Goal: Task Accomplishment & Management: Complete application form

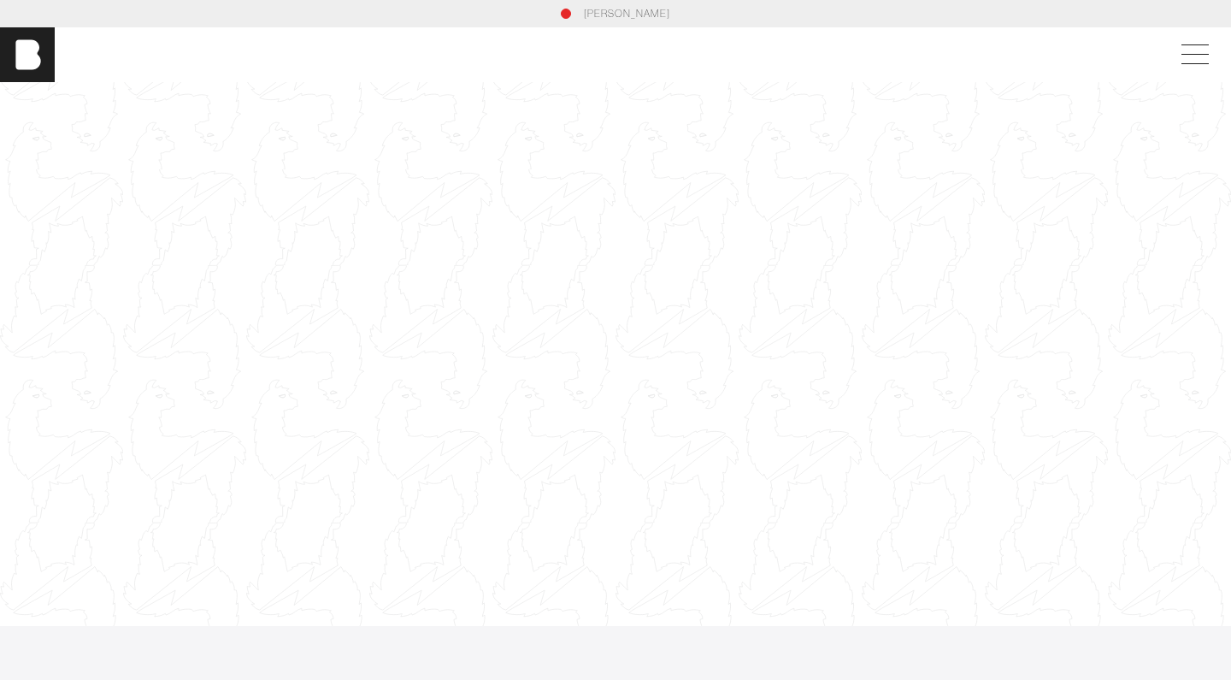
click at [556, 267] on div at bounding box center [615, 354] width 1231 height 692
click at [1194, 52] on span at bounding box center [1191, 54] width 39 height 31
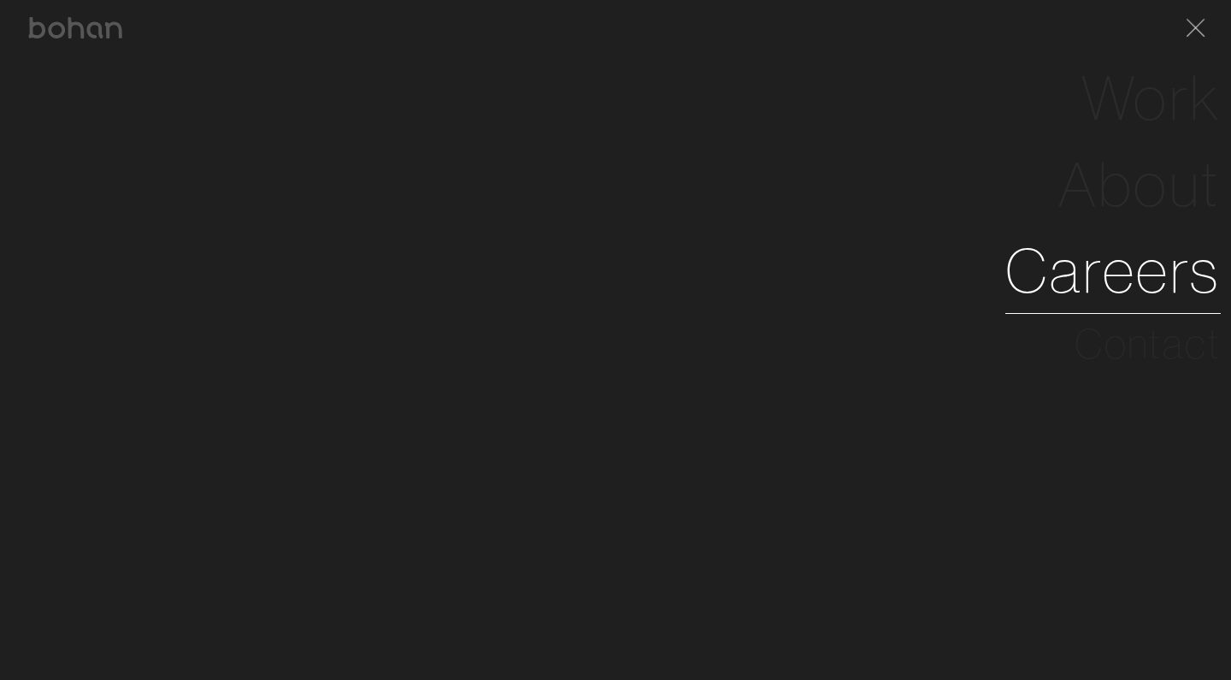
click at [1170, 253] on link "Careers" at bounding box center [1112, 270] width 215 height 86
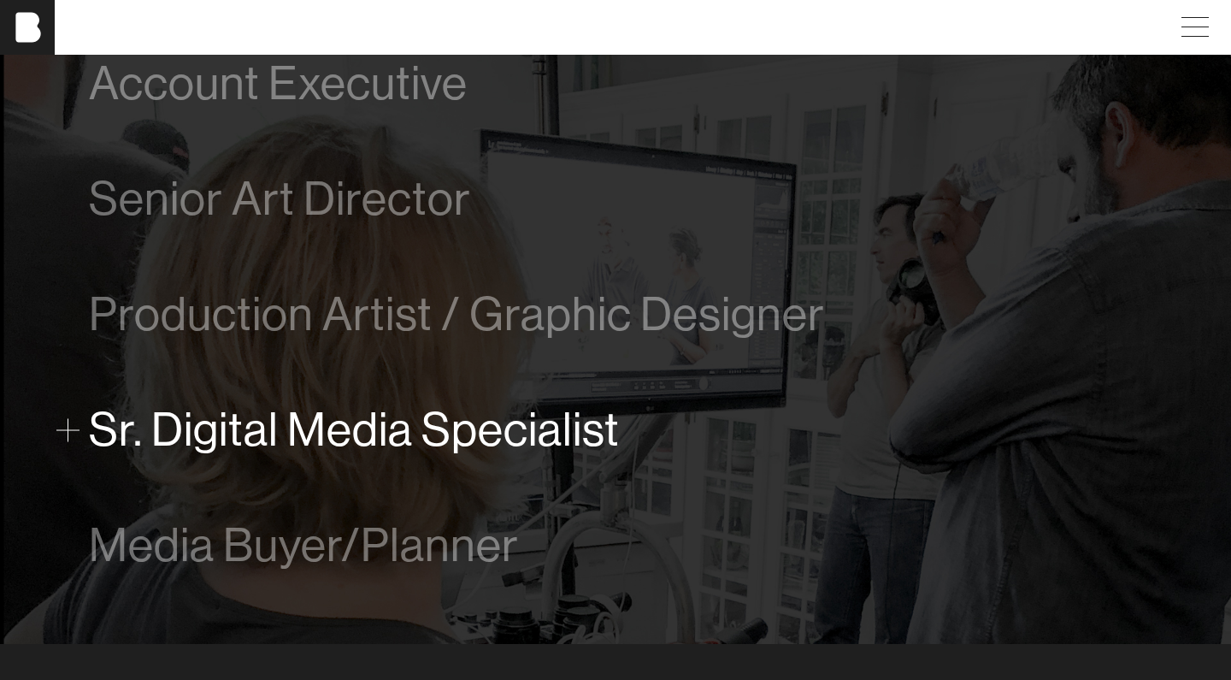
scroll to position [1022, 0]
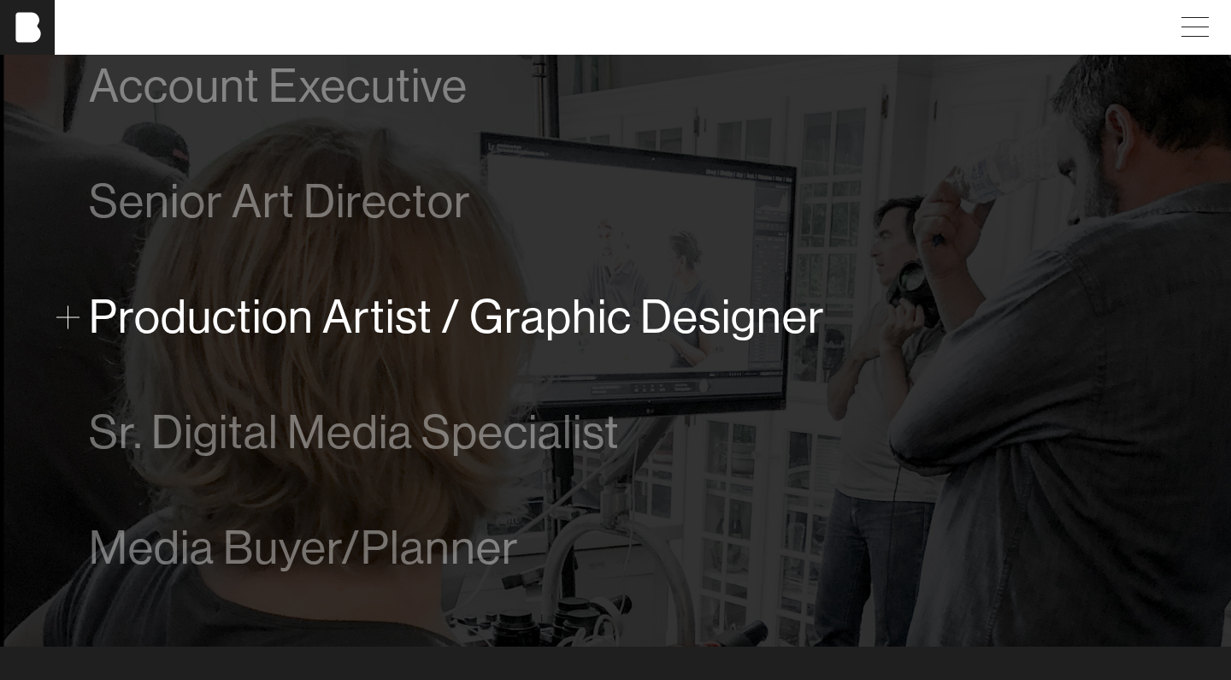
click at [67, 310] on span at bounding box center [67, 316] width 23 height 23
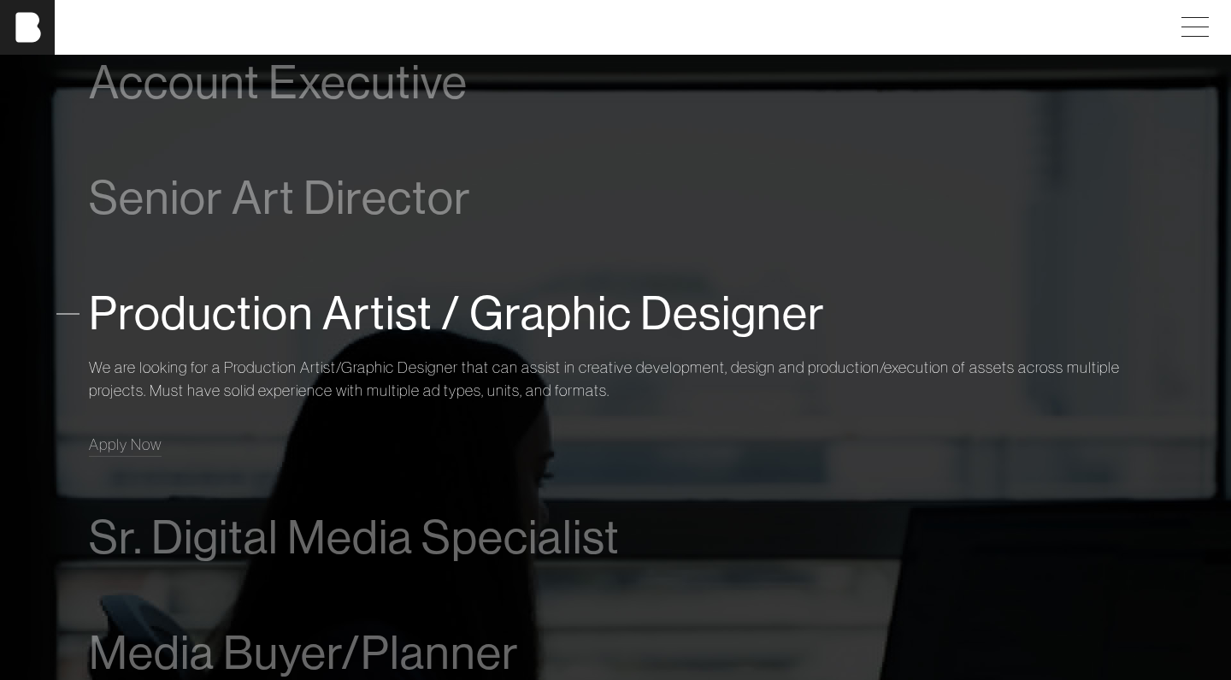
scroll to position [1026, 0]
click at [68, 312] on span at bounding box center [67, 313] width 23 height 23
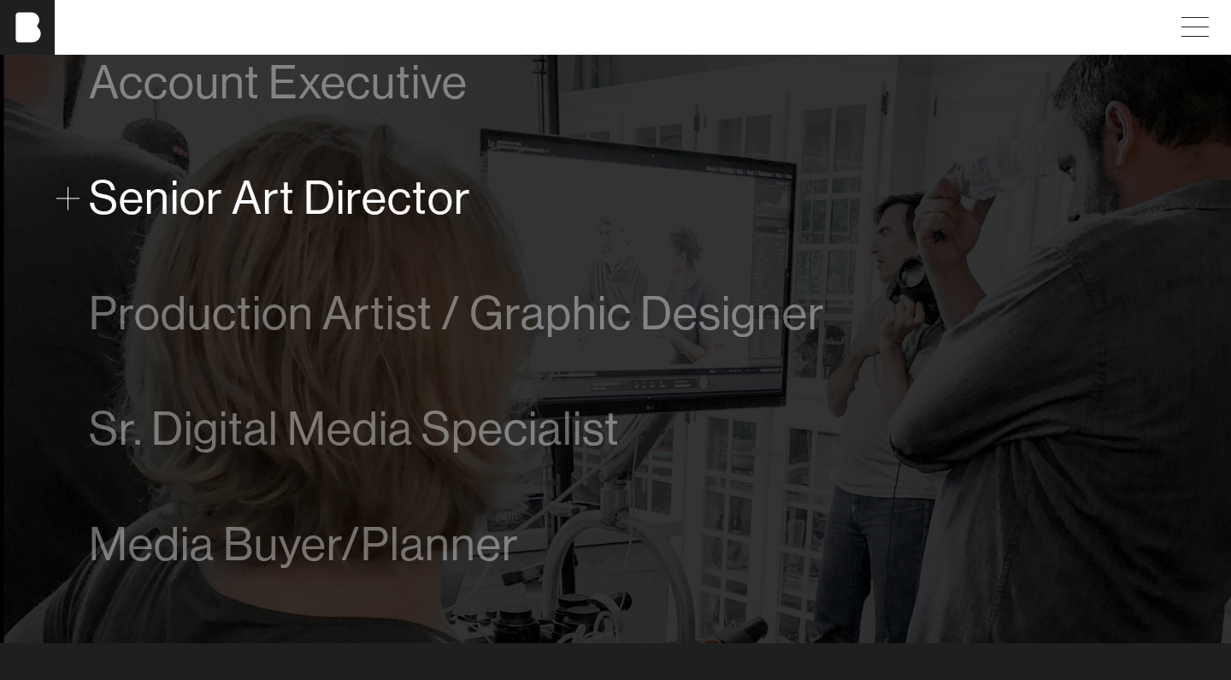
click at [59, 191] on span at bounding box center [67, 197] width 23 height 23
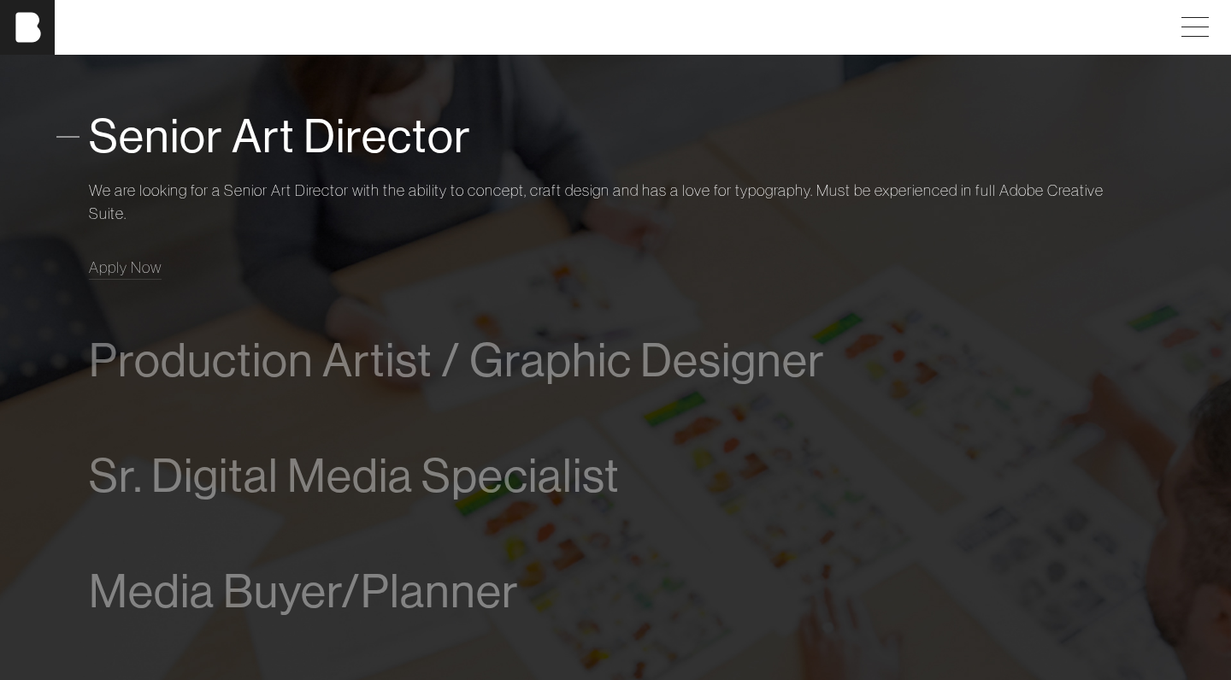
scroll to position [1088, 0]
click at [133, 265] on span "Apply Now" at bounding box center [125, 266] width 73 height 20
click at [127, 268] on span "Apply Now" at bounding box center [125, 266] width 73 height 20
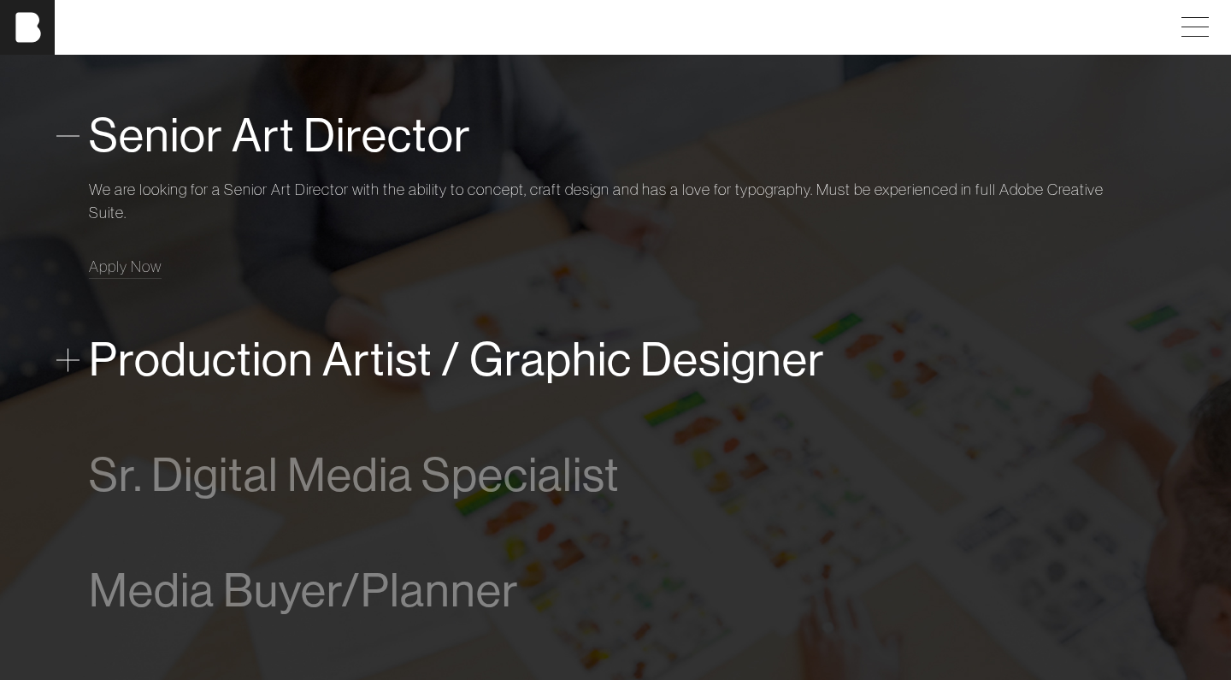
click at [212, 367] on span "Production Artist / Graphic Designer" at bounding box center [457, 359] width 736 height 52
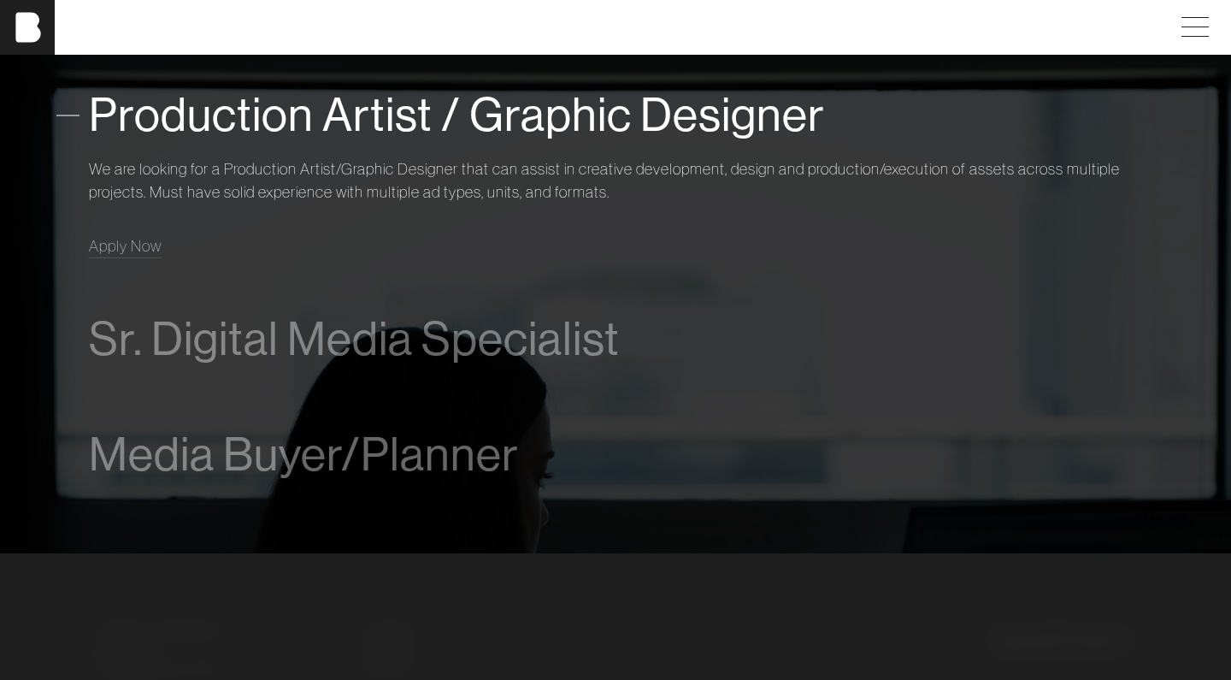
scroll to position [1231, 0]
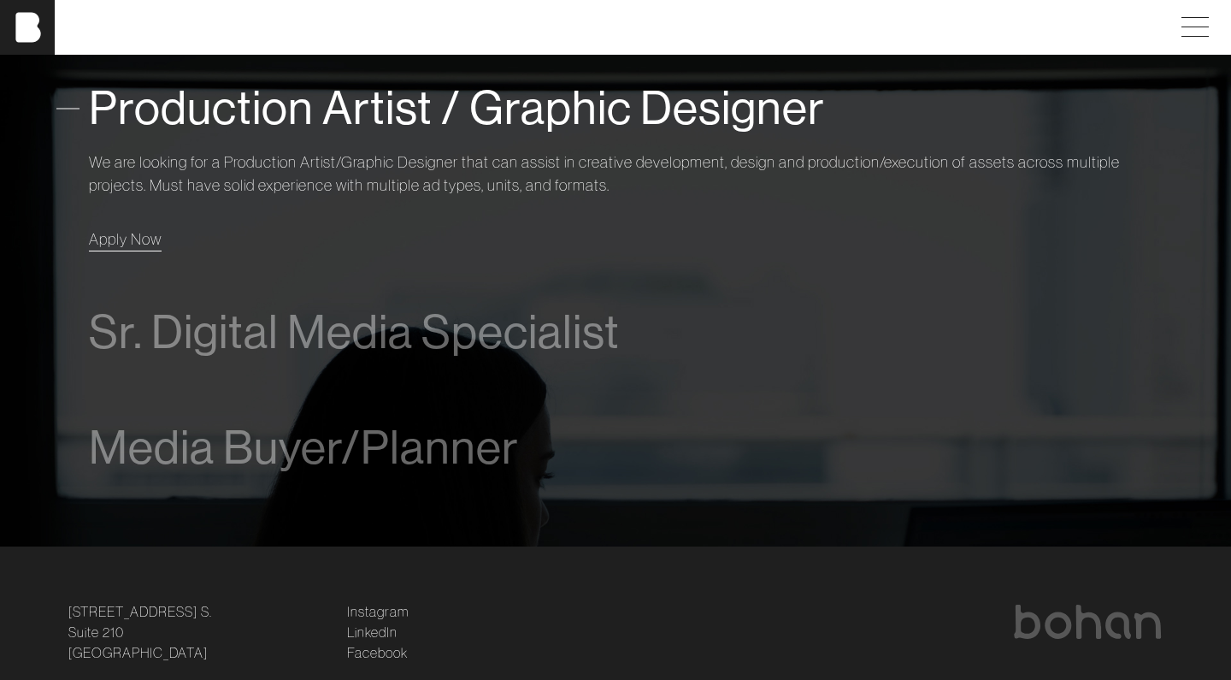
click at [146, 241] on span "Apply Now" at bounding box center [125, 239] width 73 height 20
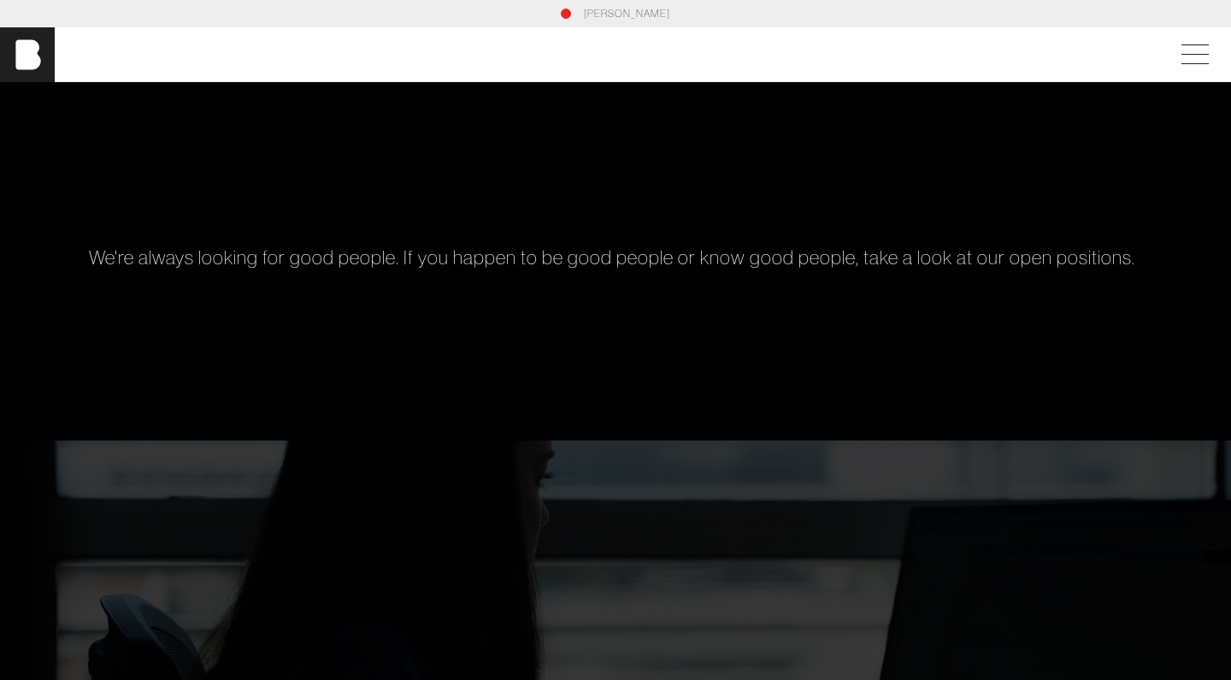
scroll to position [0, 0]
